Goal: Transaction & Acquisition: Purchase product/service

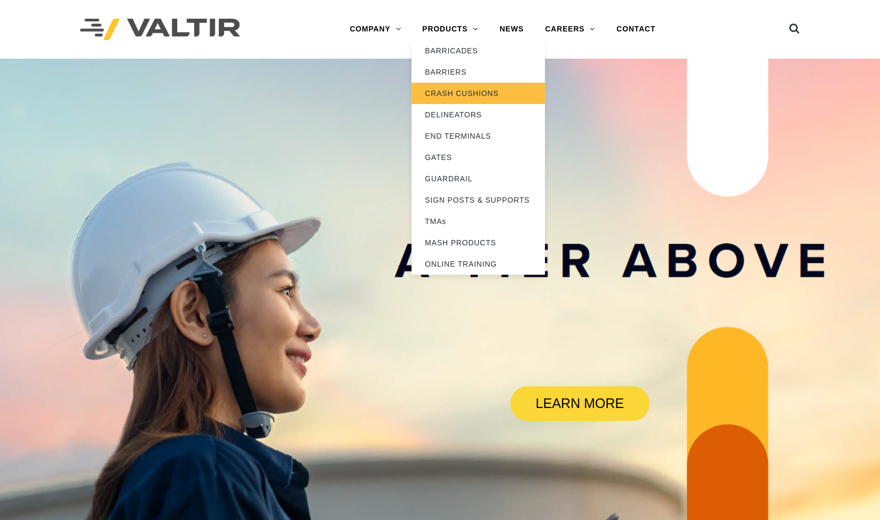
click at [453, 89] on link "CRASH CUSHIONS" at bounding box center [477, 93] width 133 height 21
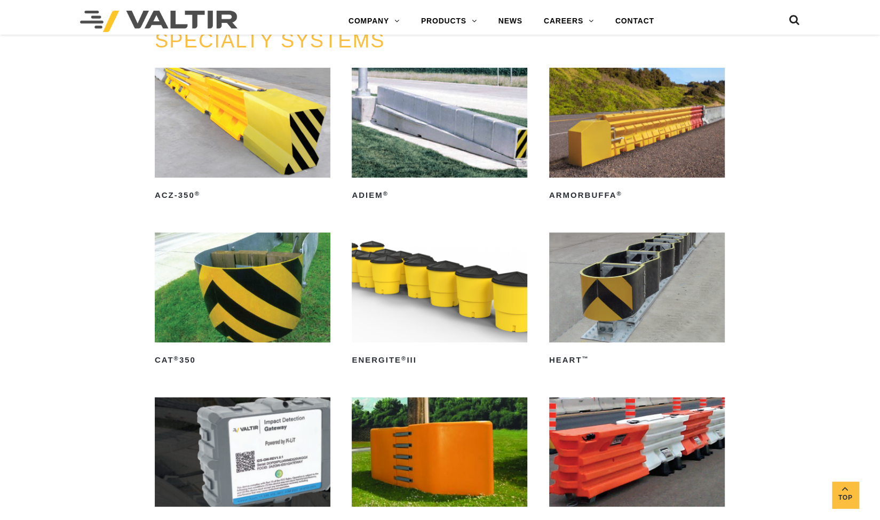
scroll to position [2614, 0]
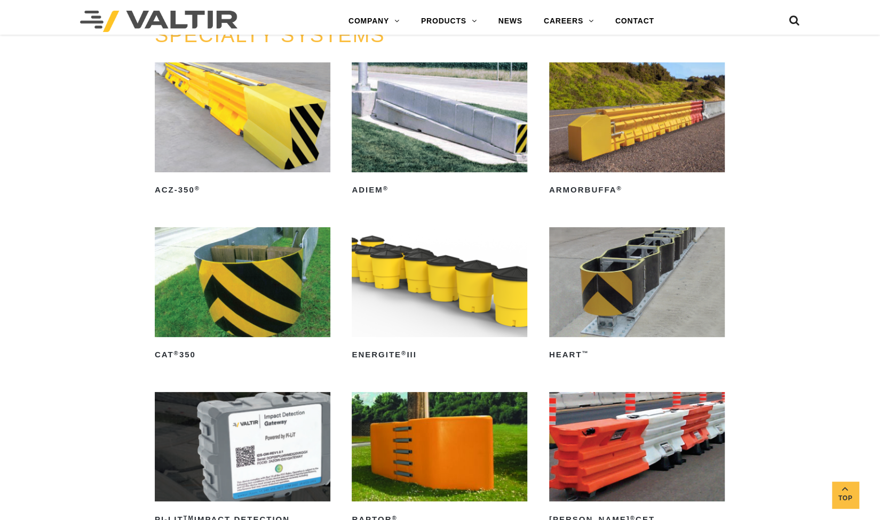
click at [262, 273] on img at bounding box center [243, 282] width 176 height 110
